Goal: Task Accomplishment & Management: Manage account settings

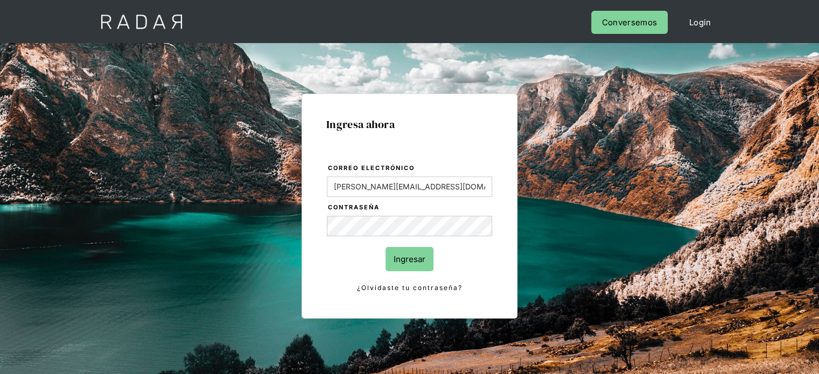
click at [416, 266] on input "Ingresar" at bounding box center [409, 259] width 48 height 24
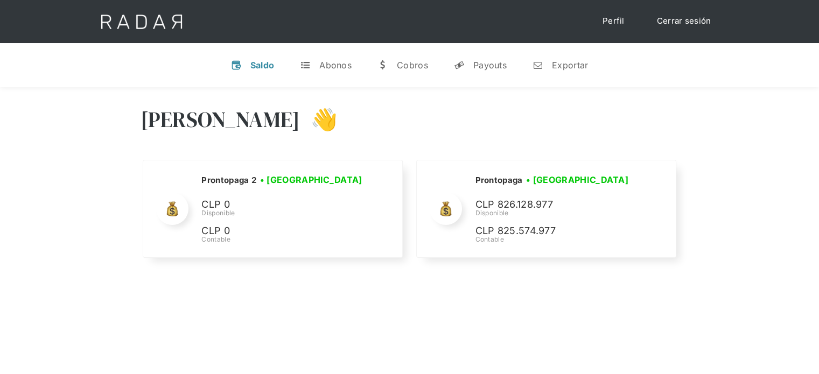
click at [679, 17] on link "Cerrar sesión" at bounding box center [684, 21] width 76 height 21
